Goal: Go to known website: Go to known website

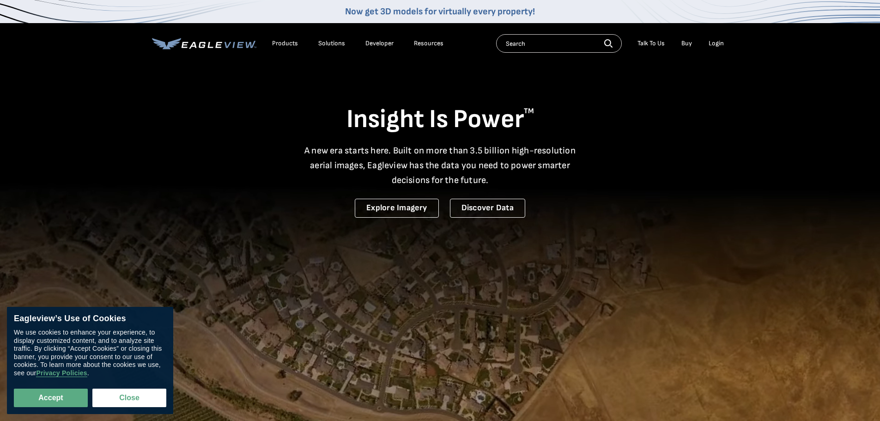
click at [712, 43] on div "Login" at bounding box center [716, 43] width 15 height 8
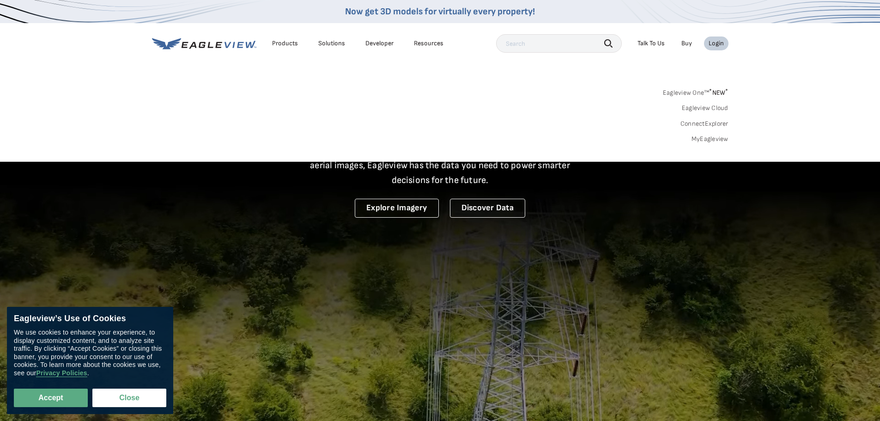
click at [712, 135] on link "MyEagleview" at bounding box center [709, 139] width 37 height 8
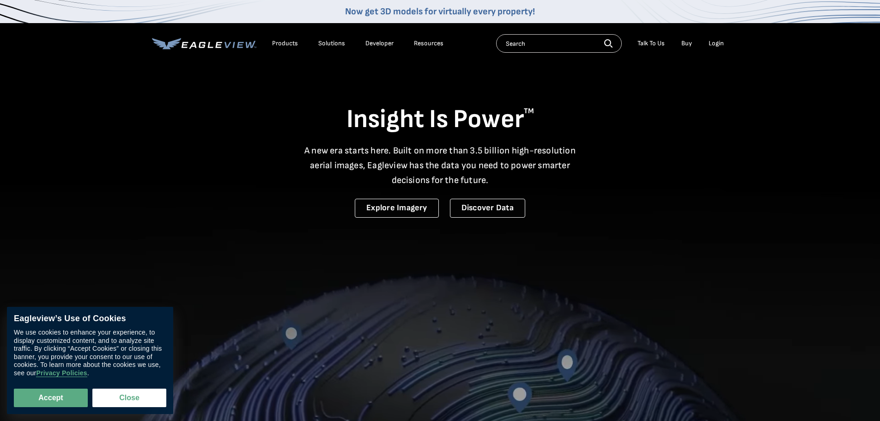
click at [715, 42] on div "Login" at bounding box center [716, 43] width 15 height 8
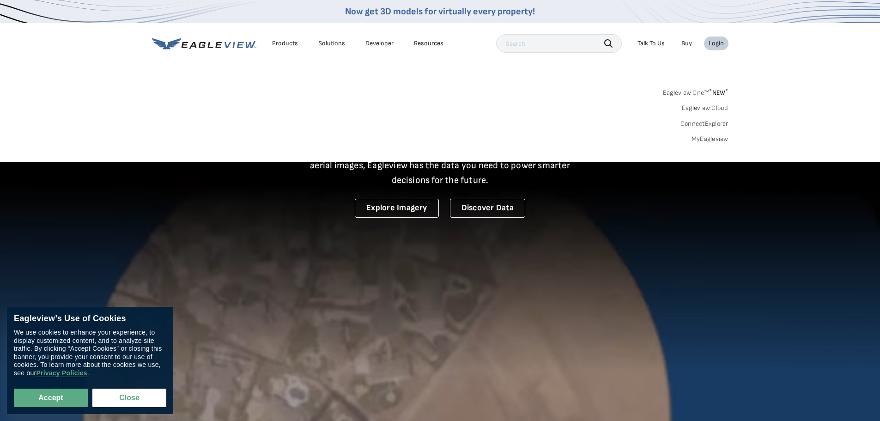
click at [702, 140] on link "MyEagleview" at bounding box center [709, 139] width 37 height 8
